Goal: Task Accomplishment & Management: Use online tool/utility

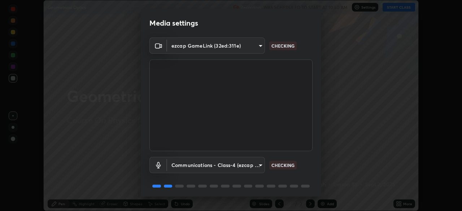
scroll to position [26, 0]
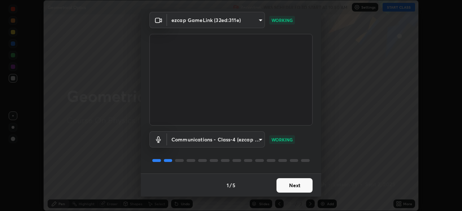
click at [289, 185] on button "Next" at bounding box center [294, 185] width 36 height 14
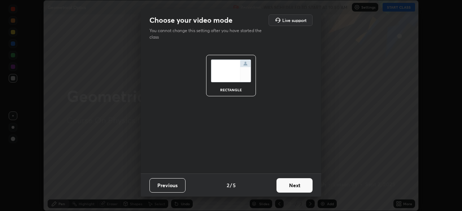
click at [290, 185] on button "Next" at bounding box center [294, 185] width 36 height 14
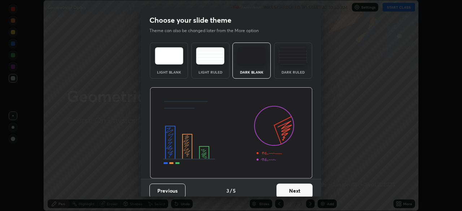
click at [291, 189] on button "Next" at bounding box center [294, 191] width 36 height 14
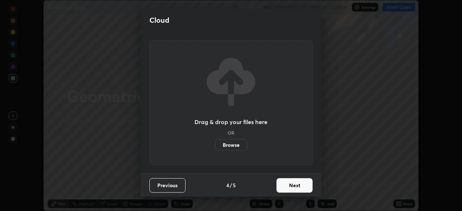
click at [291, 189] on button "Next" at bounding box center [294, 185] width 36 height 14
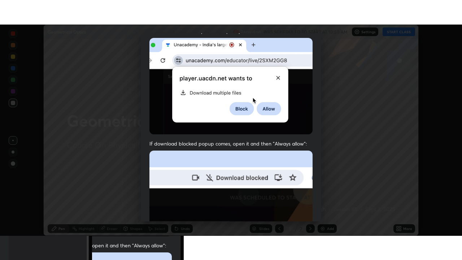
scroll to position [173, 0]
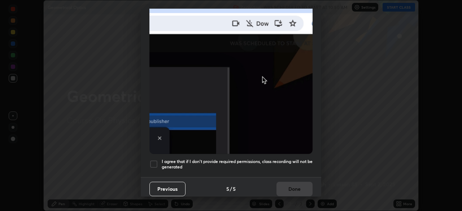
click at [158, 163] on div "I agree that if I don't provide required permissions, class recording will not …" at bounding box center [230, 164] width 163 height 9
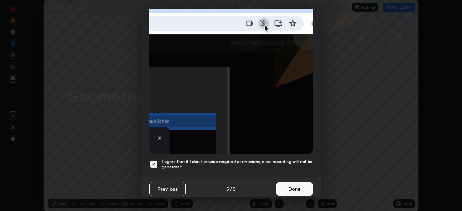
click at [290, 192] on button "Done" at bounding box center [294, 189] width 36 height 14
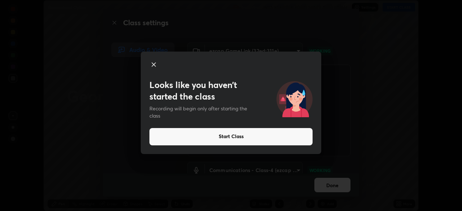
click at [236, 136] on button "Start Class" at bounding box center [230, 136] width 163 height 17
click at [233, 138] on button "Start Class" at bounding box center [230, 136] width 163 height 17
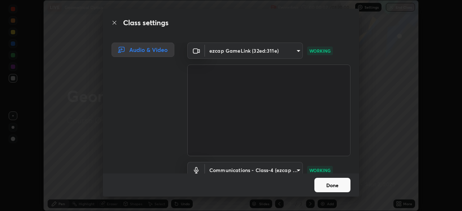
click at [327, 186] on button "Done" at bounding box center [332, 185] width 36 height 14
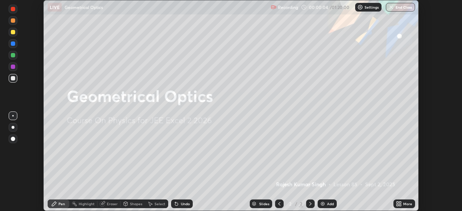
click at [328, 202] on div "Add" at bounding box center [330, 204] width 7 height 4
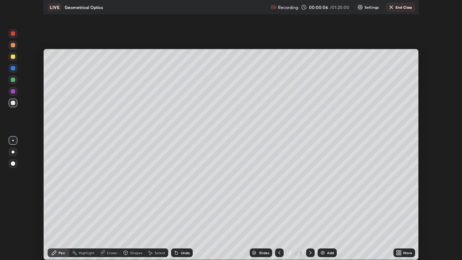
scroll to position [260, 462]
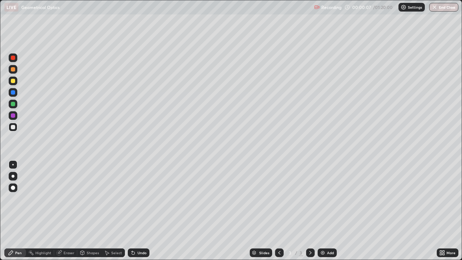
click at [12, 69] on div at bounding box center [13, 69] width 4 height 4
click at [140, 211] on div "Undo" at bounding box center [141, 253] width 9 height 4
click at [139, 211] on div "Undo" at bounding box center [141, 253] width 9 height 4
click at [141, 211] on div "Undo" at bounding box center [141, 253] width 9 height 4
click at [139, 211] on div "Undo" at bounding box center [141, 253] width 9 height 4
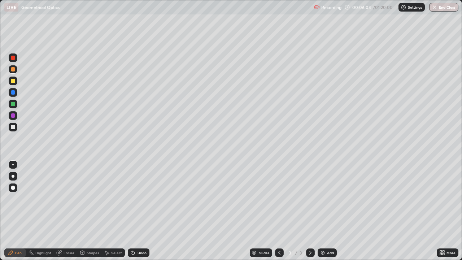
click at [93, 211] on div "Shapes" at bounding box center [93, 253] width 12 height 4
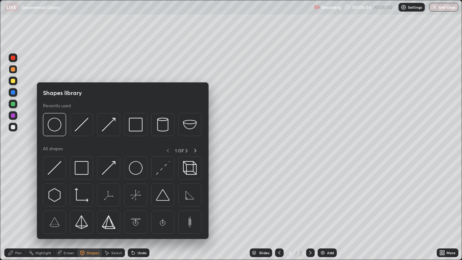
click at [67, 211] on div "Eraser" at bounding box center [69, 253] width 11 height 4
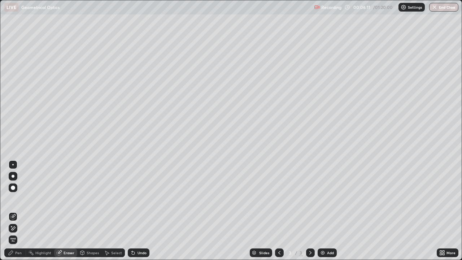
click at [17, 211] on div "Pen" at bounding box center [18, 253] width 6 height 4
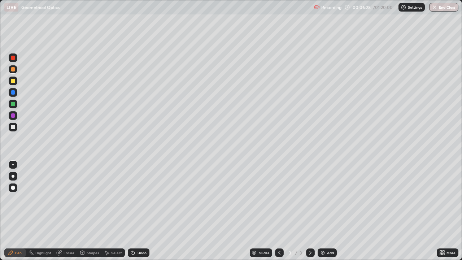
click at [68, 211] on div "Eraser" at bounding box center [69, 253] width 11 height 4
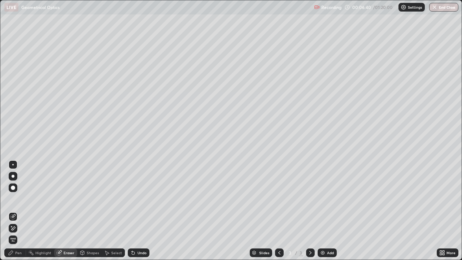
click at [22, 211] on div "Pen" at bounding box center [15, 252] width 22 height 9
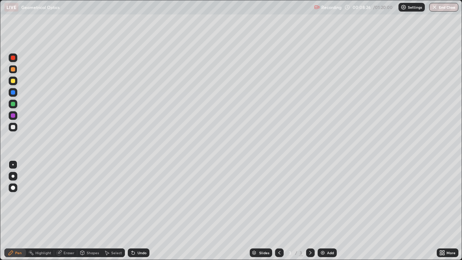
click at [68, 211] on div "Eraser" at bounding box center [69, 253] width 11 height 4
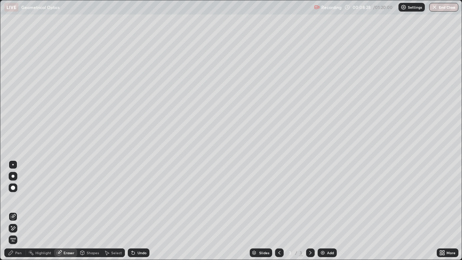
click at [13, 211] on icon at bounding box center [14, 228] width 4 height 4
click at [22, 211] on div "Pen" at bounding box center [15, 252] width 22 height 9
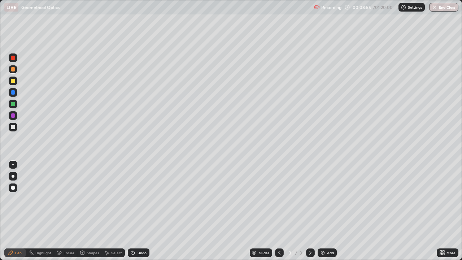
click at [13, 127] on div at bounding box center [13, 127] width 4 height 4
click at [69, 211] on div "Eraser" at bounding box center [69, 253] width 11 height 4
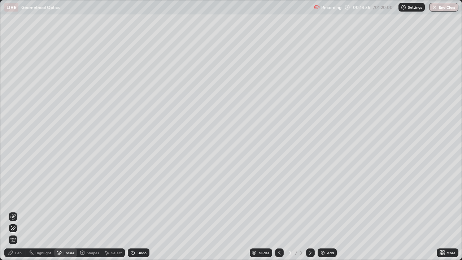
click at [14, 211] on icon at bounding box center [13, 217] width 6 height 6
click at [17, 211] on div "Pen" at bounding box center [18, 253] width 6 height 4
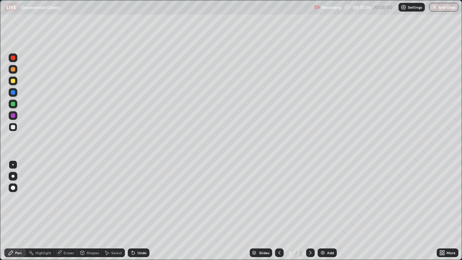
click at [142, 211] on div "Undo" at bounding box center [141, 253] width 9 height 4
click at [143, 211] on div "Undo" at bounding box center [141, 253] width 9 height 4
click at [13, 80] on div at bounding box center [13, 81] width 4 height 4
click at [66, 211] on div "Eraser" at bounding box center [69, 253] width 11 height 4
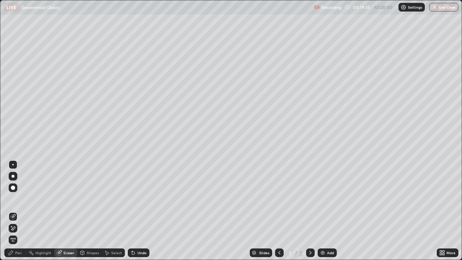
click at [12, 211] on icon at bounding box center [11, 226] width 1 height 1
click at [18, 211] on div "Pen" at bounding box center [18, 253] width 6 height 4
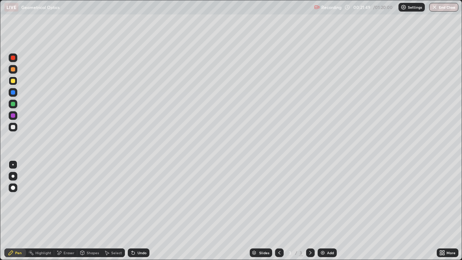
click at [70, 211] on div "Eraser" at bounding box center [69, 253] width 11 height 4
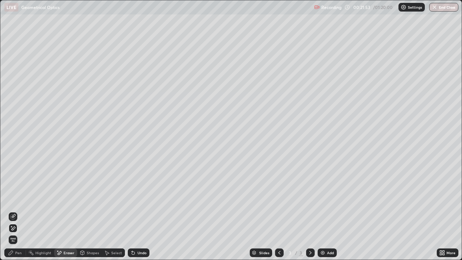
click at [16, 211] on div "Pen" at bounding box center [15, 252] width 22 height 9
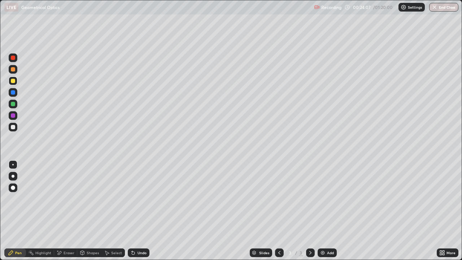
click at [327, 211] on div "Add" at bounding box center [330, 253] width 7 height 4
click at [144, 211] on div "Undo" at bounding box center [139, 252] width 22 height 9
click at [141, 211] on div "Undo" at bounding box center [139, 252] width 22 height 9
click at [140, 211] on div "Undo" at bounding box center [139, 252] width 22 height 9
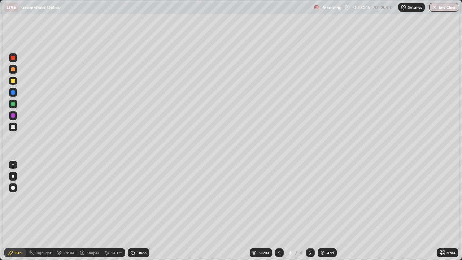
click at [141, 211] on div "Undo" at bounding box center [139, 252] width 22 height 9
click at [140, 211] on div "Undo" at bounding box center [139, 252] width 22 height 9
click at [14, 129] on div at bounding box center [13, 127] width 4 height 4
click at [70, 211] on div "Eraser" at bounding box center [65, 252] width 23 height 9
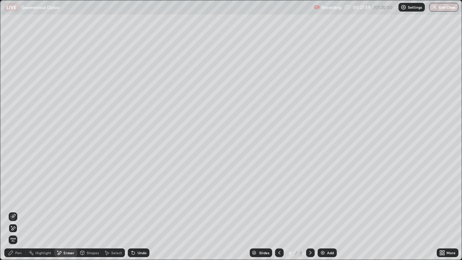
click at [18, 211] on div "Pen" at bounding box center [18, 253] width 6 height 4
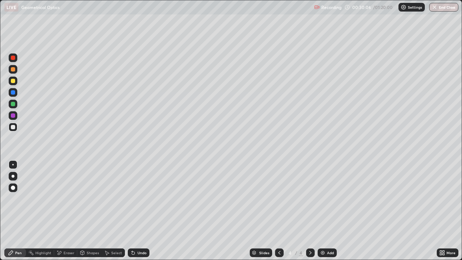
click at [89, 211] on div "Shapes" at bounding box center [93, 253] width 12 height 4
click at [67, 211] on div "Eraser" at bounding box center [69, 253] width 11 height 4
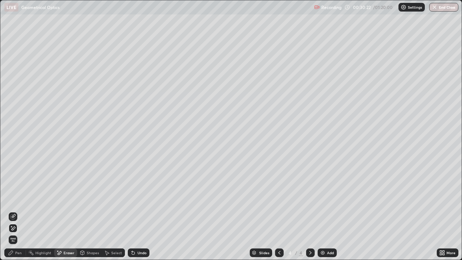
click at [21, 211] on div "Pen" at bounding box center [18, 253] width 6 height 4
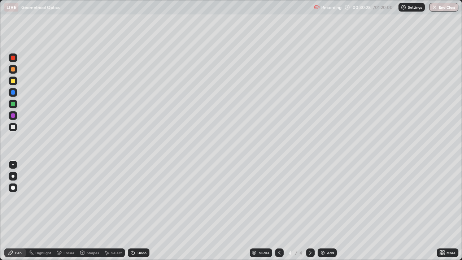
click at [64, 211] on div "Eraser" at bounding box center [65, 252] width 23 height 9
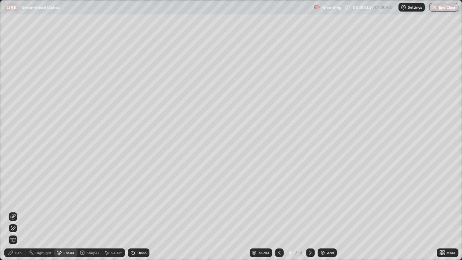
click at [145, 211] on div "Undo" at bounding box center [141, 253] width 9 height 4
click at [17, 211] on div "Pen" at bounding box center [15, 252] width 22 height 9
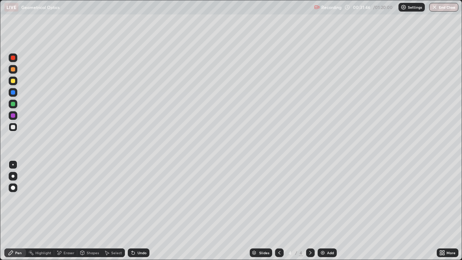
click at [69, 211] on div "Eraser" at bounding box center [69, 253] width 11 height 4
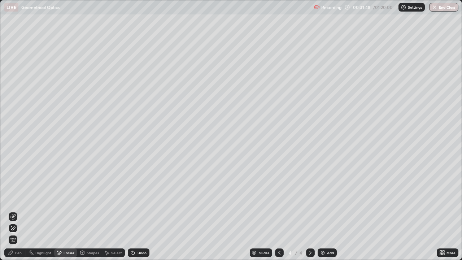
click at [17, 211] on div "Pen" at bounding box center [18, 253] width 6 height 4
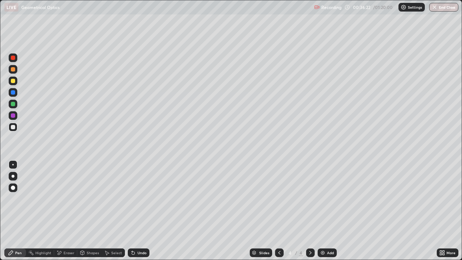
click at [327, 211] on div "Add" at bounding box center [327, 252] width 19 height 9
click at [13, 81] on div at bounding box center [13, 81] width 4 height 4
click at [141, 211] on div "Undo" at bounding box center [139, 252] width 22 height 9
click at [139, 211] on div "Undo" at bounding box center [141, 253] width 9 height 4
click at [322, 211] on img at bounding box center [323, 253] width 6 height 6
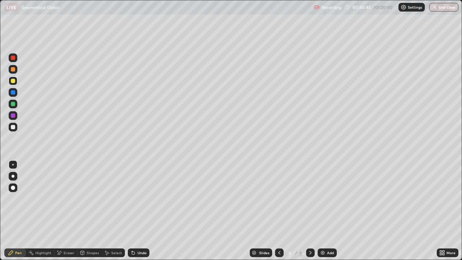
click at [278, 211] on icon at bounding box center [279, 253] width 6 height 6
click at [323, 211] on img at bounding box center [323, 253] width 6 height 6
click at [13, 127] on div at bounding box center [13, 127] width 4 height 4
click at [325, 211] on div "Add" at bounding box center [327, 252] width 19 height 9
click at [12, 79] on div at bounding box center [13, 81] width 4 height 4
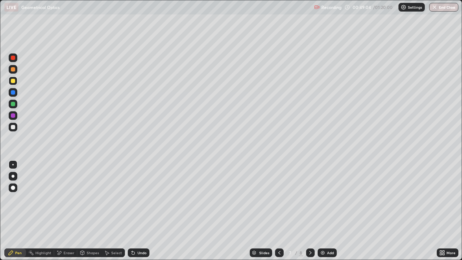
click at [329, 211] on div "Add" at bounding box center [327, 252] width 19 height 9
click at [282, 211] on div at bounding box center [279, 252] width 9 height 9
click at [278, 211] on div at bounding box center [279, 252] width 9 height 9
click at [310, 211] on icon at bounding box center [310, 253] width 6 height 6
click at [309, 211] on icon at bounding box center [310, 253] width 6 height 6
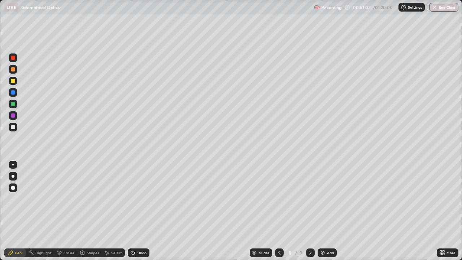
click at [312, 211] on div at bounding box center [310, 252] width 9 height 9
click at [279, 211] on icon at bounding box center [279, 253] width 6 height 6
click at [326, 211] on div "Add" at bounding box center [327, 252] width 19 height 9
click at [13, 127] on div at bounding box center [13, 127] width 4 height 4
click at [14, 82] on div at bounding box center [13, 81] width 4 height 4
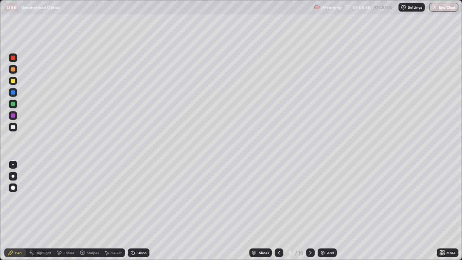
click at [331, 211] on div "Add" at bounding box center [330, 253] width 7 height 4
click at [16, 82] on div at bounding box center [13, 81] width 9 height 9
click at [13, 128] on div at bounding box center [13, 127] width 4 height 4
click at [13, 104] on div at bounding box center [13, 104] width 4 height 4
click at [437, 11] on button "End Class" at bounding box center [443, 7] width 29 height 9
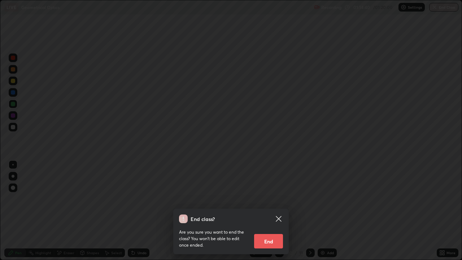
click at [278, 211] on icon at bounding box center [278, 218] width 9 height 9
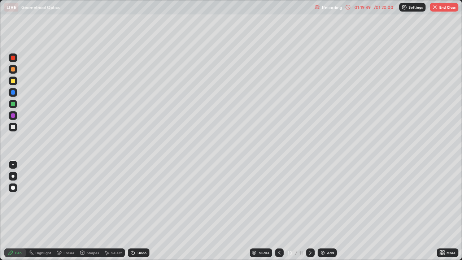
click at [310, 211] on icon at bounding box center [310, 253] width 6 height 6
click at [281, 211] on div at bounding box center [279, 252] width 9 height 9
click at [446, 9] on button "End Class" at bounding box center [444, 7] width 29 height 9
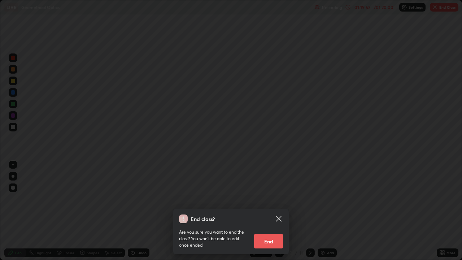
click at [267, 211] on button "End" at bounding box center [268, 241] width 29 height 14
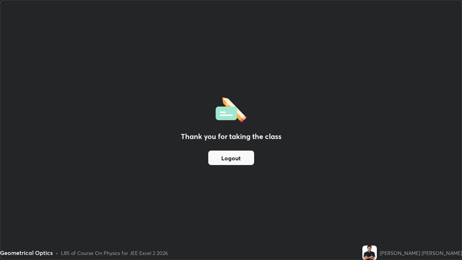
click at [245, 158] on button "Logout" at bounding box center [231, 157] width 46 height 14
